Goal: Transaction & Acquisition: Download file/media

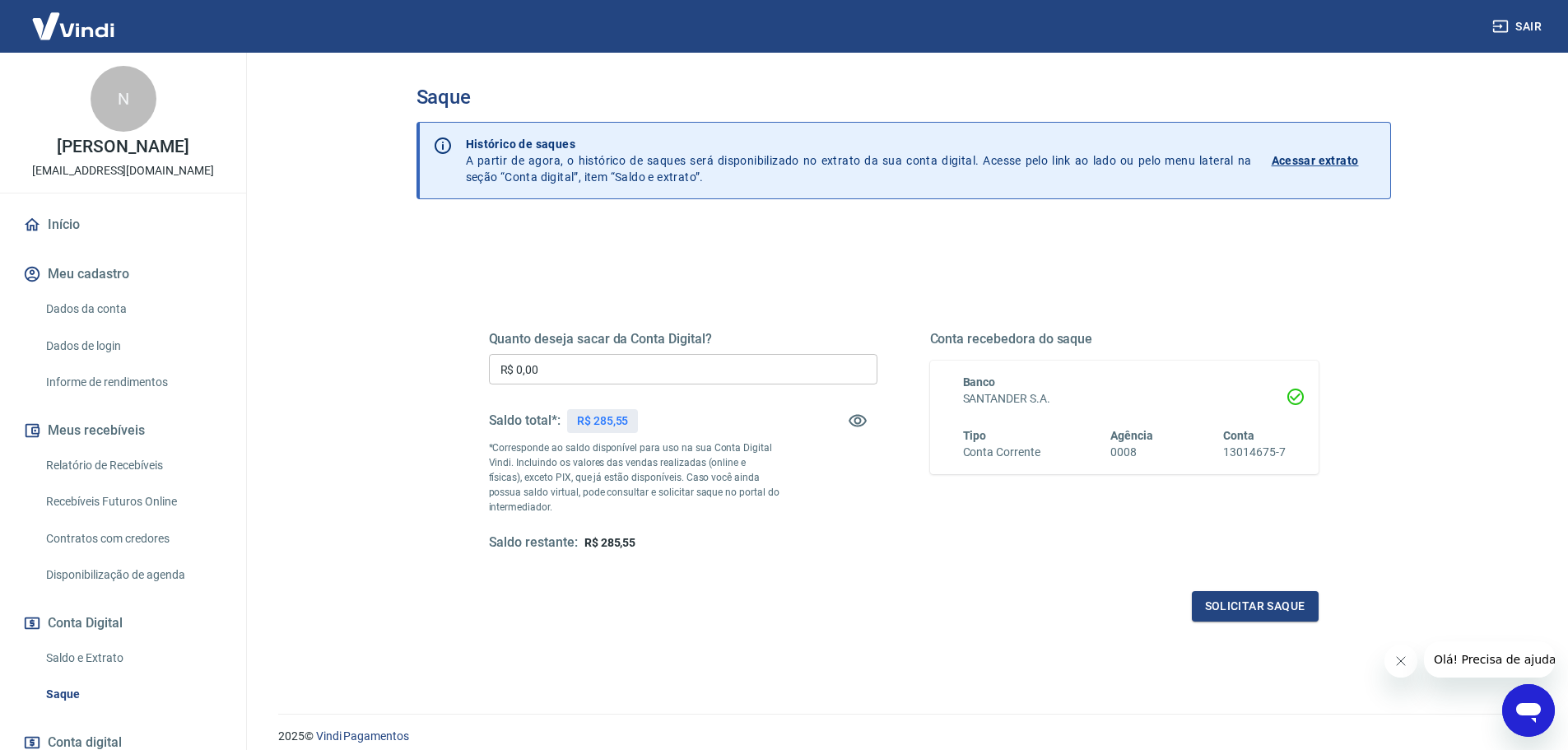
click at [137, 477] on link "Relatório de Recebíveis" at bounding box center [133, 464] width 187 height 34
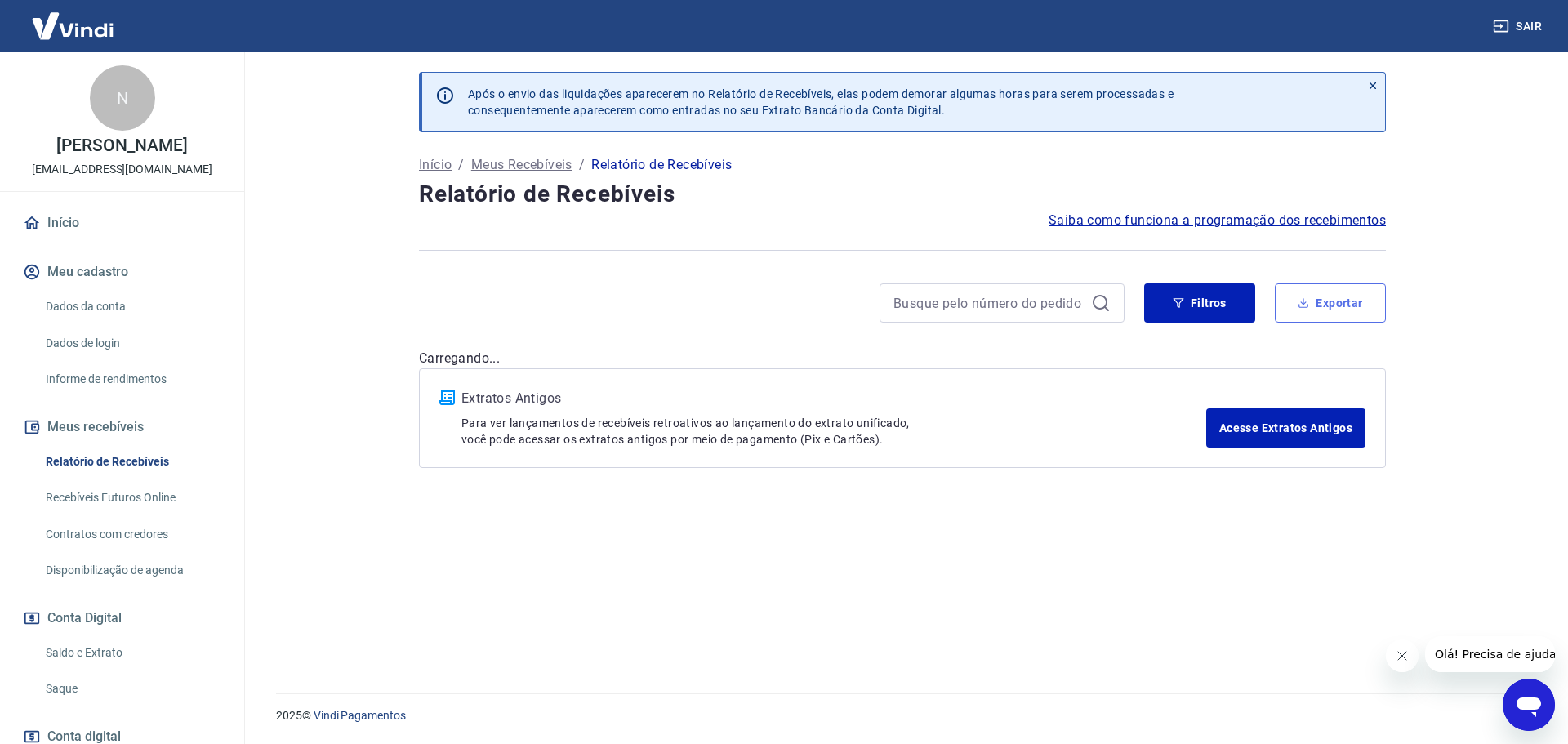
click at [1324, 311] on button "Exportar" at bounding box center [1330, 302] width 111 height 39
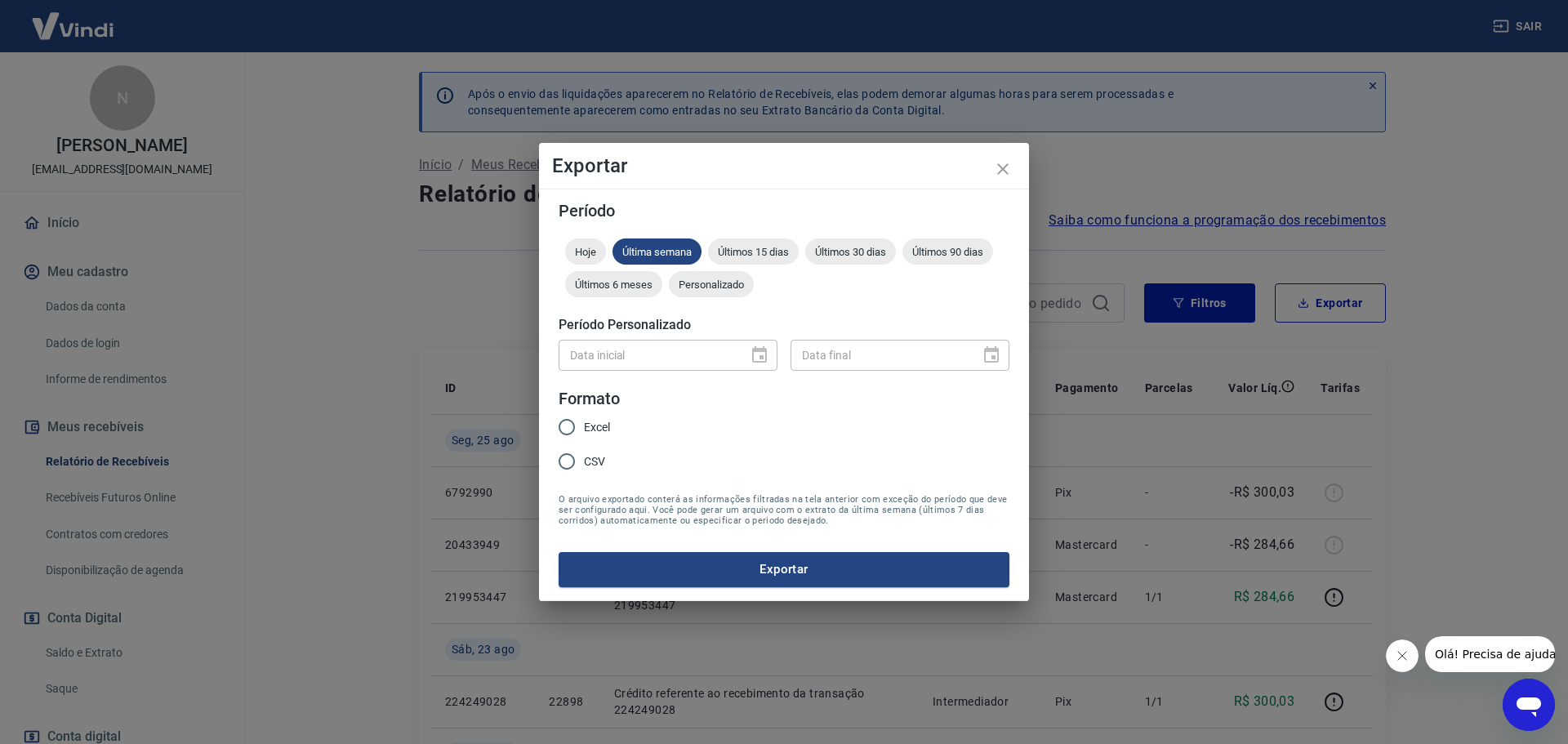
click at [758, 355] on div at bounding box center [755, 355] width 23 height 0
click at [715, 276] on div "Personalizado" at bounding box center [711, 283] width 85 height 26
click at [759, 358] on icon "Choose date" at bounding box center [760, 355] width 20 height 20
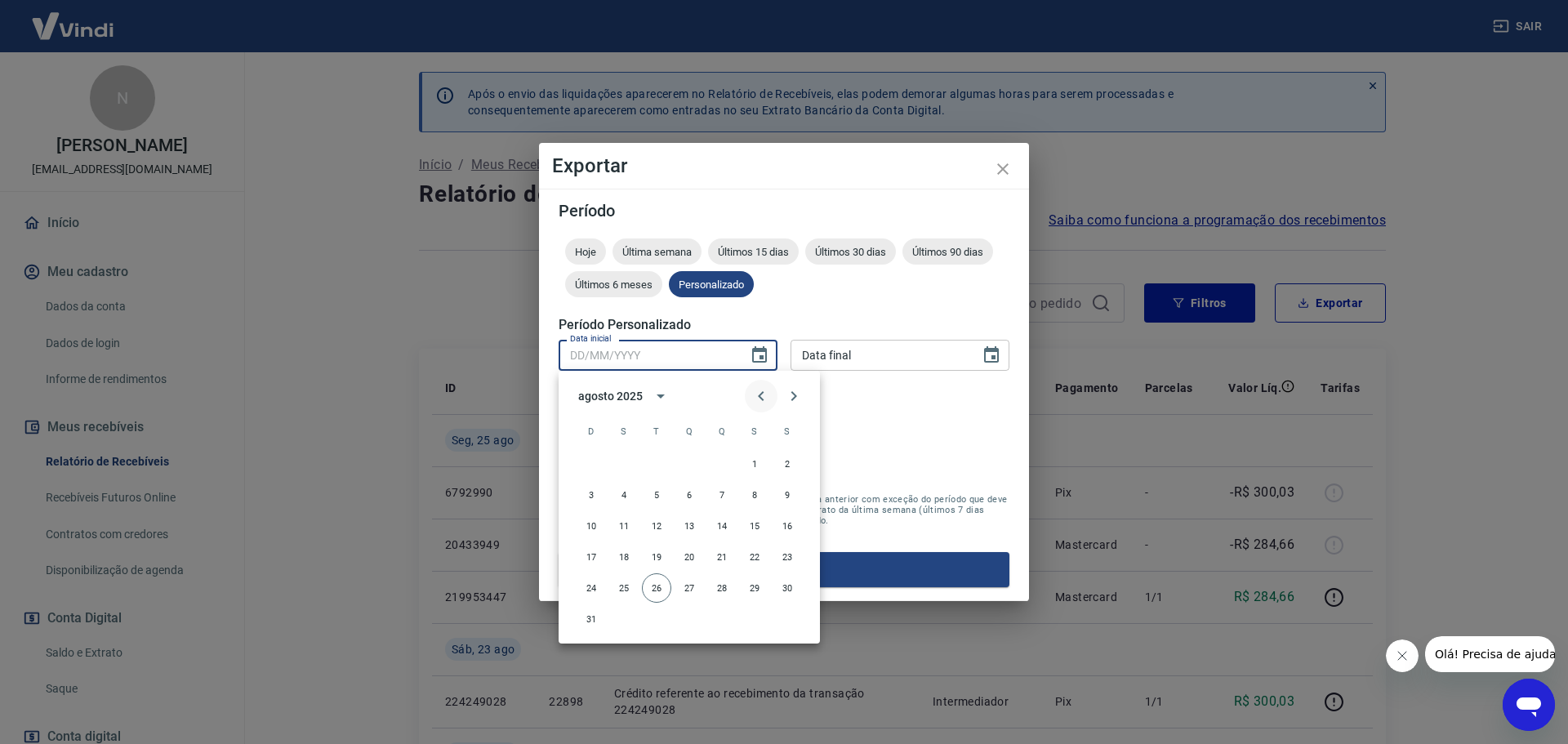
click at [759, 397] on icon "Previous month" at bounding box center [761, 396] width 6 height 10
click at [653, 466] on button "1" at bounding box center [657, 464] width 30 height 30
type input "[DATE]"
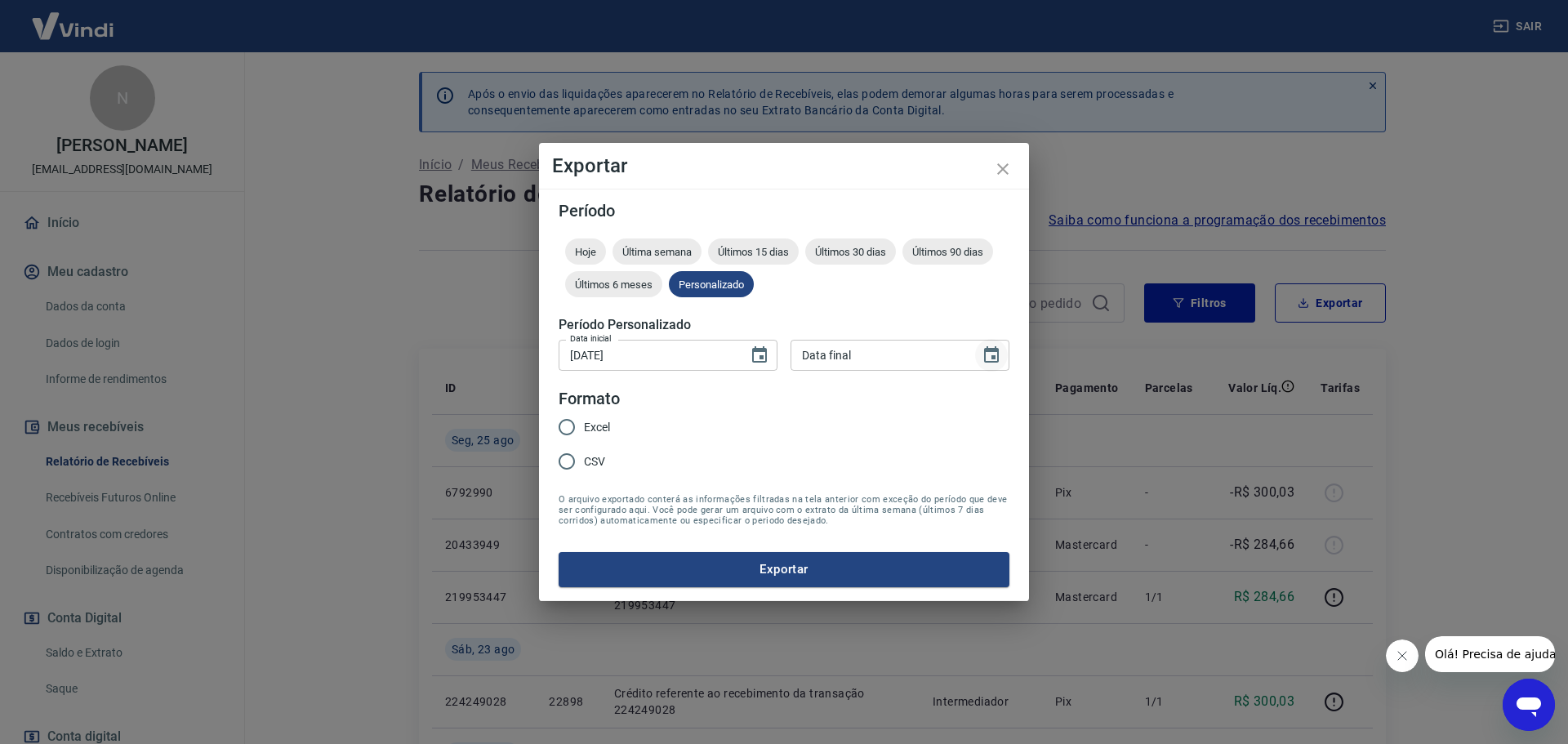
click at [999, 355] on icon "Choose date" at bounding box center [992, 355] width 20 height 20
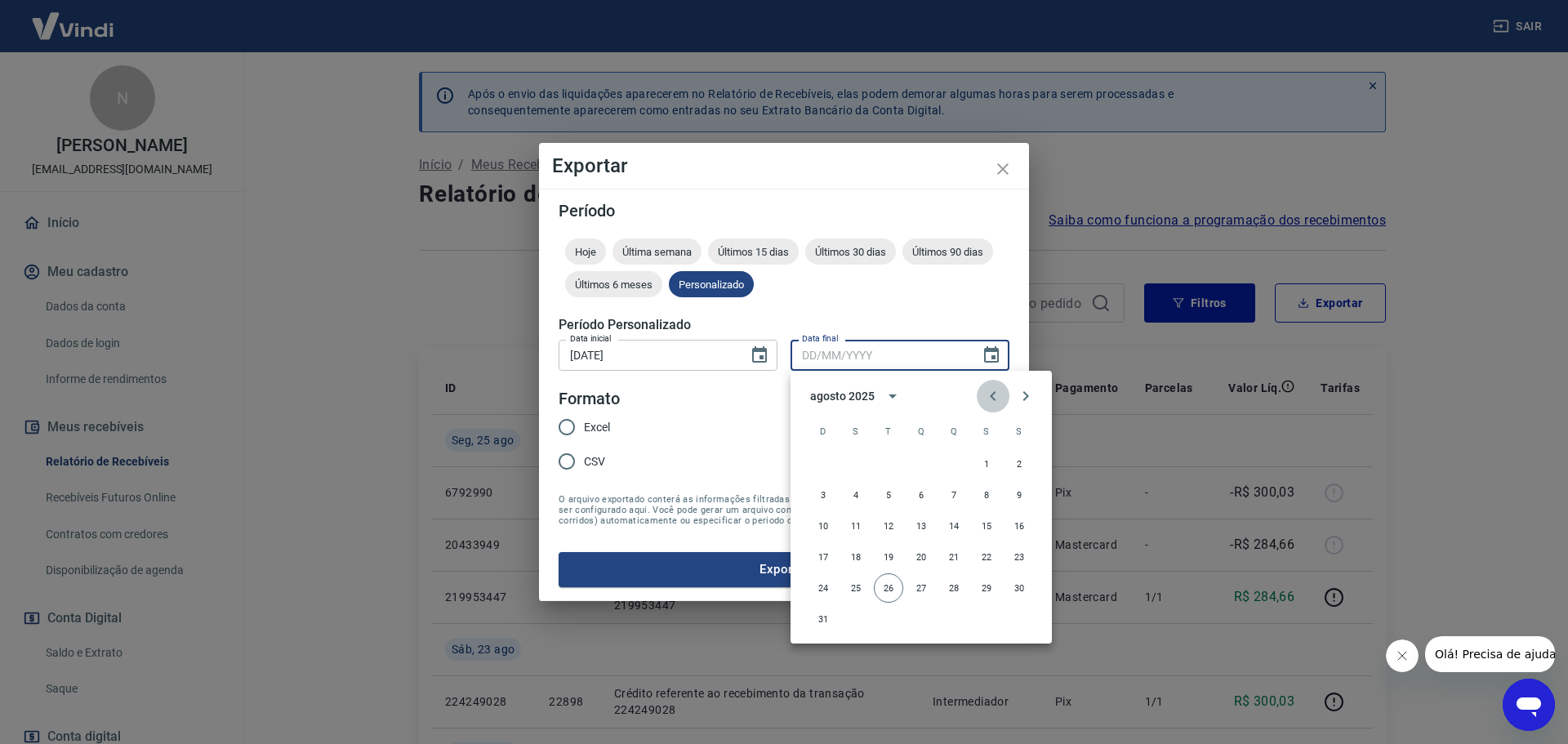
click at [988, 394] on icon "Previous month" at bounding box center [993, 396] width 20 height 20
click at [955, 591] on button "31" at bounding box center [953, 588] width 30 height 30
type input "[DATE]"
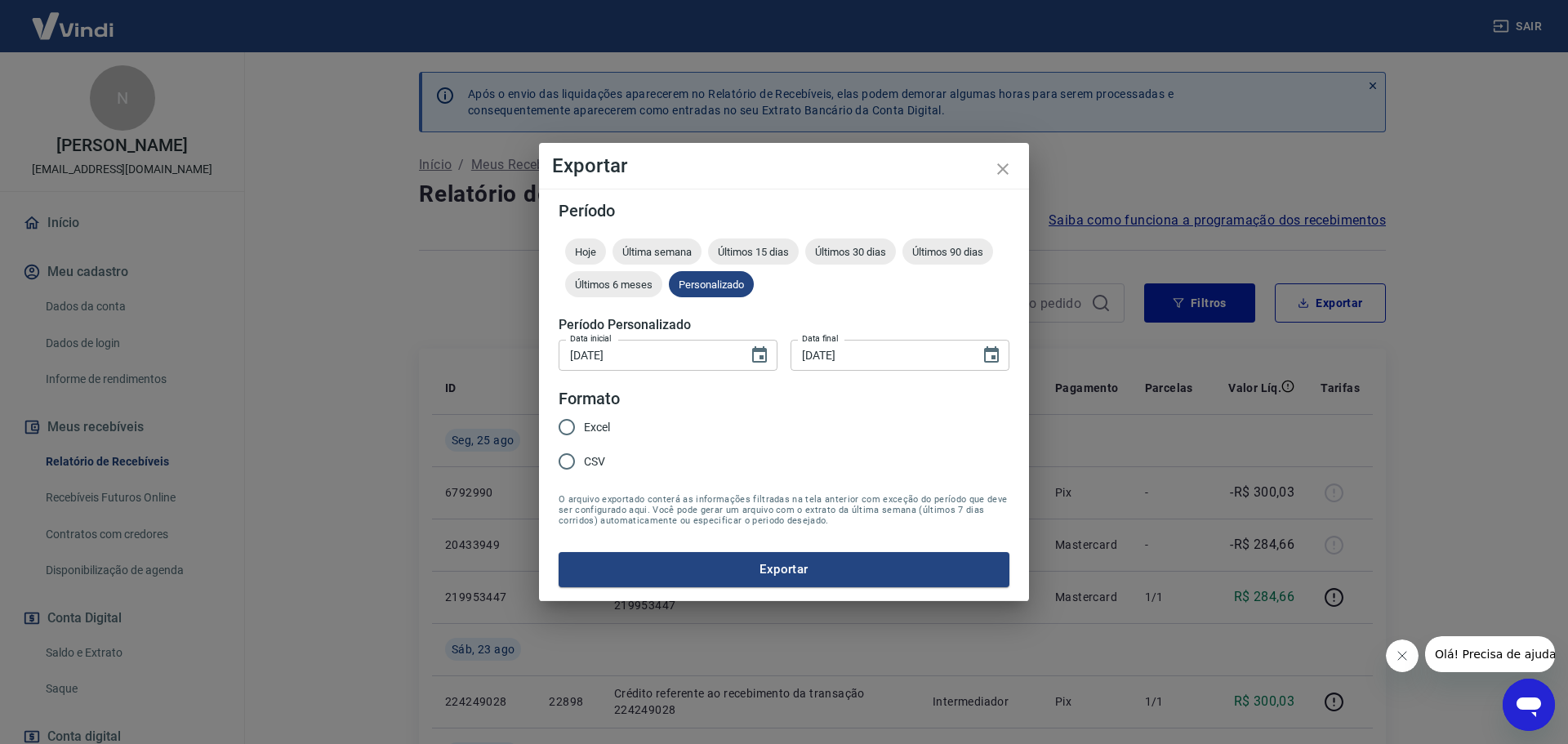
click at [562, 458] on input "CSV" at bounding box center [567, 462] width 34 height 34
radio input "true"
click at [772, 568] on button "Exportar" at bounding box center [784, 569] width 450 height 34
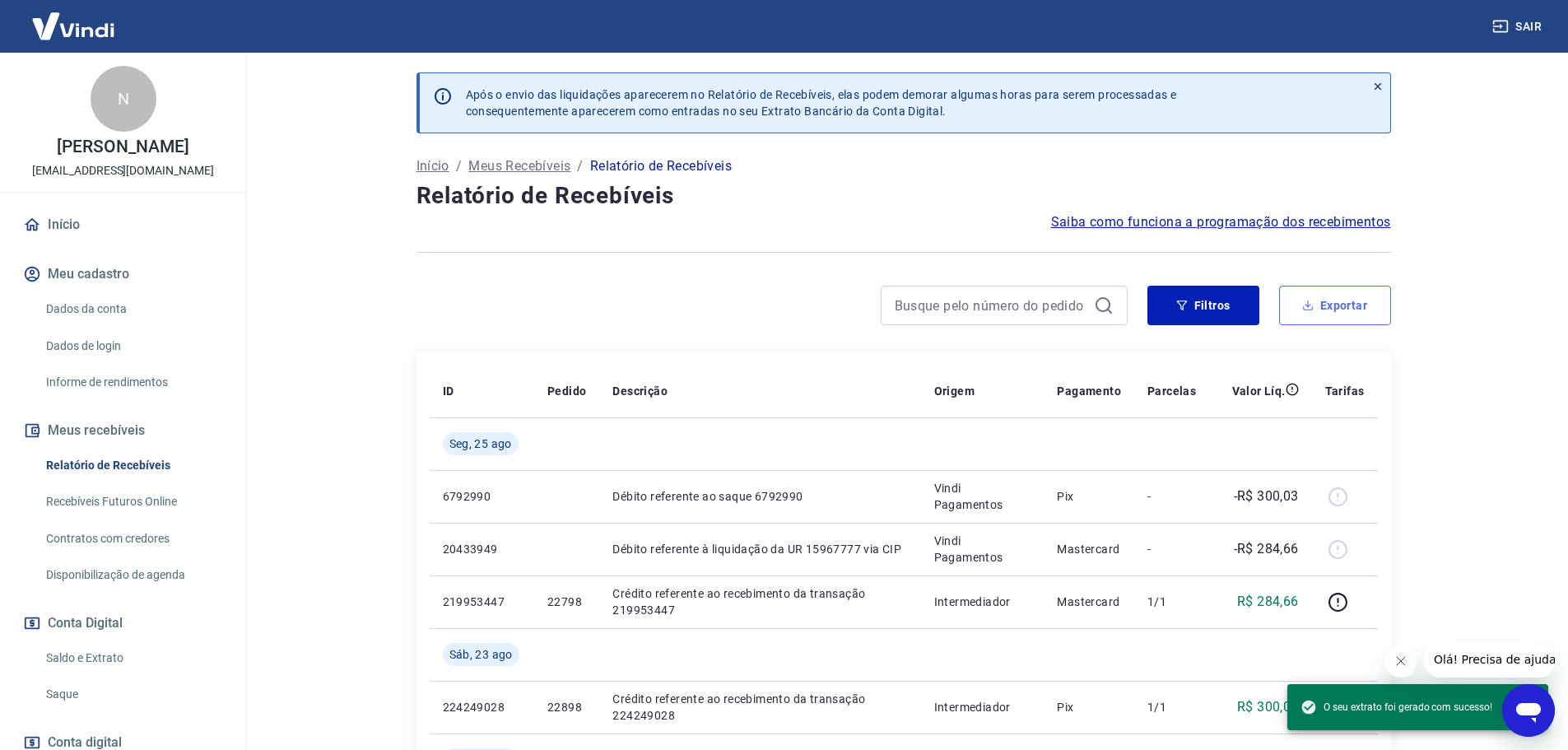
click at [1326, 317] on button "Exportar" at bounding box center [1334, 305] width 112 height 39
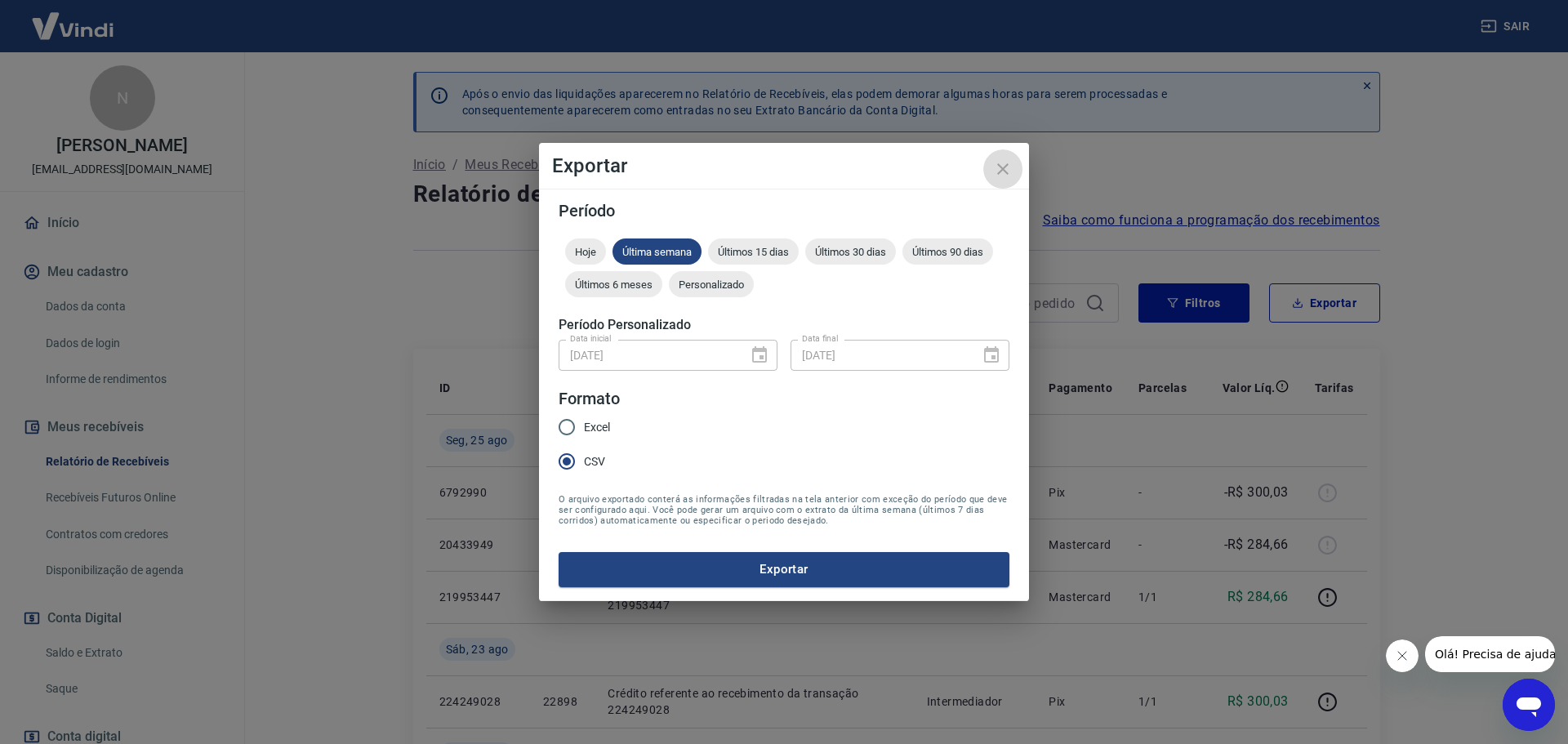
click at [1014, 167] on button "close" at bounding box center [1003, 169] width 39 height 39
